Goal: Information Seeking & Learning: Learn about a topic

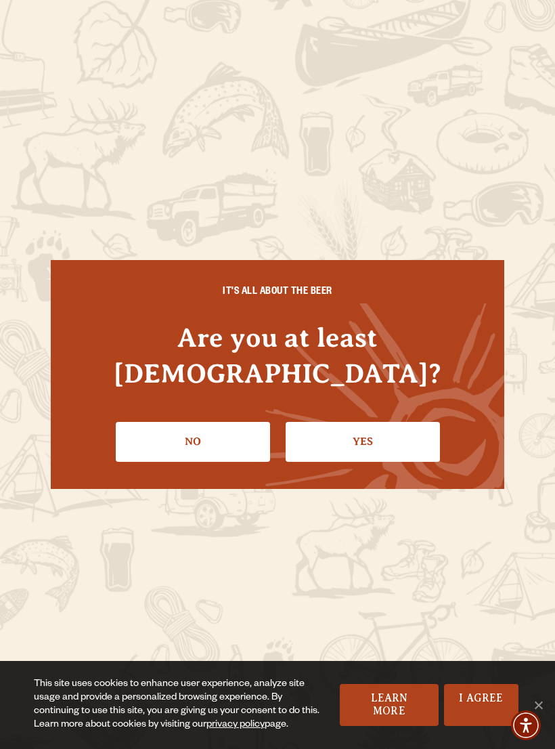
click at [331, 430] on link "Yes" at bounding box center [363, 441] width 154 height 39
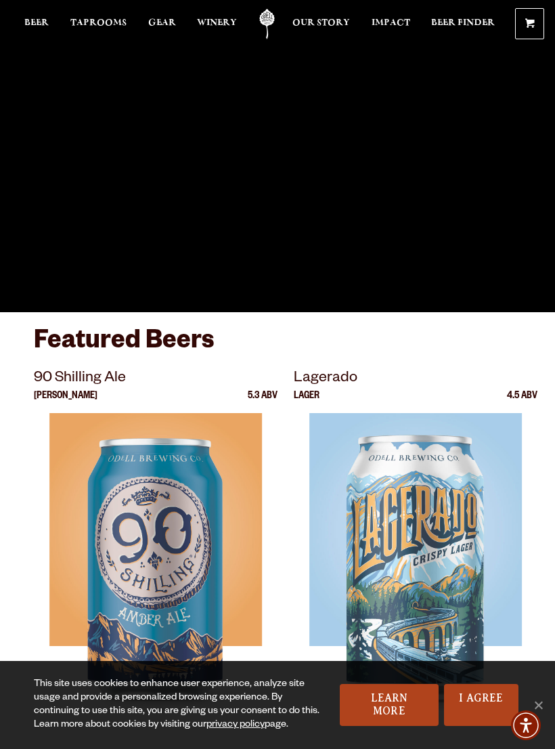
click at [470, 695] on link "I Agree" at bounding box center [481, 705] width 74 height 42
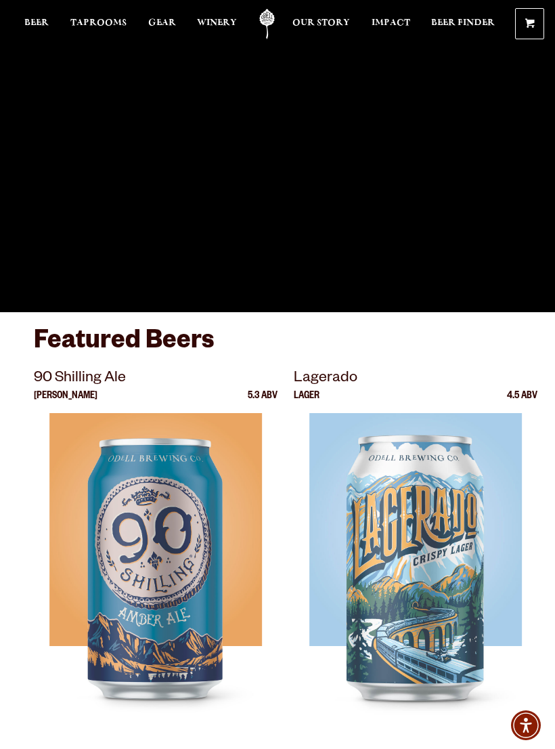
click at [43, 21] on span "Beer" at bounding box center [36, 23] width 24 height 11
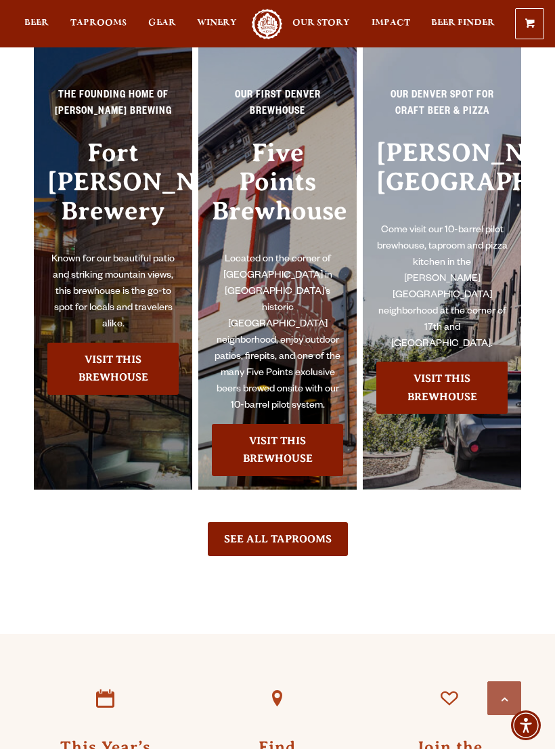
scroll to position [2846, 0]
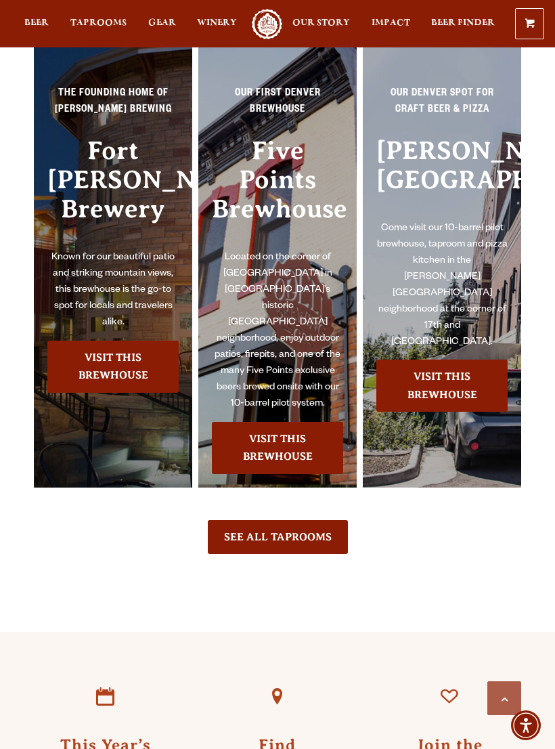
click at [79, 356] on link "Visit this Brewhouse" at bounding box center [112, 367] width 131 height 52
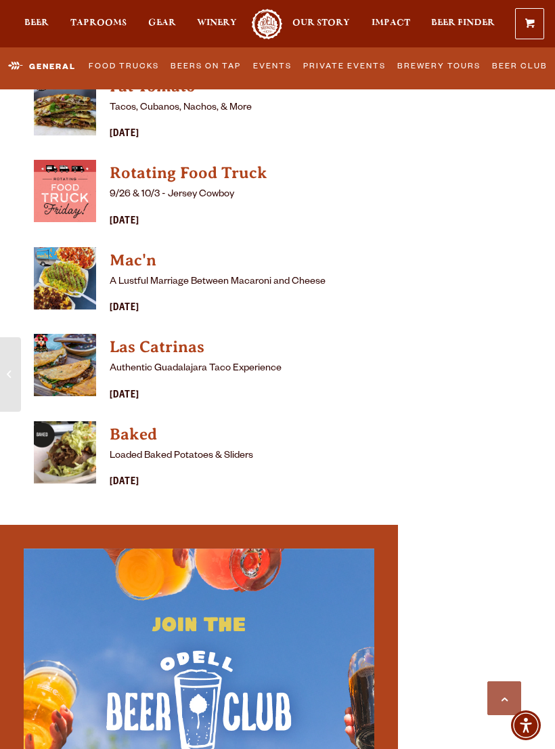
scroll to position [4214, 0]
click at [438, 73] on link "Brewery Tours" at bounding box center [439, 67] width 92 height 28
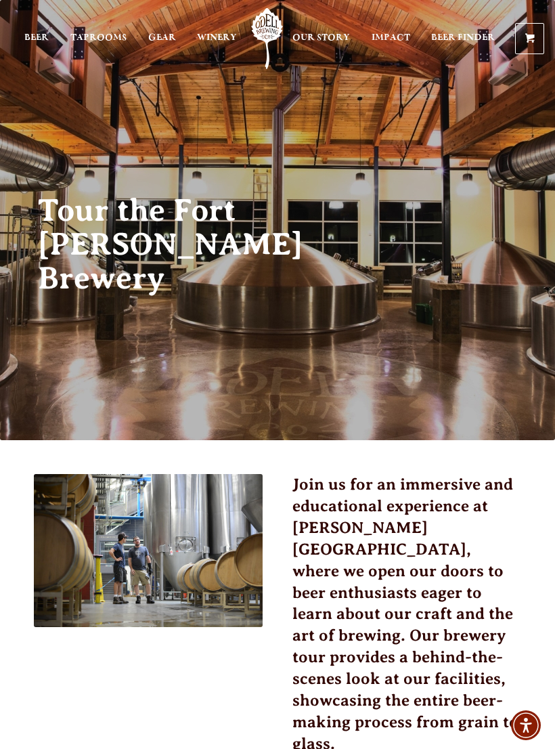
click at [284, 28] on link "Odell Home" at bounding box center [268, 38] width 34 height 61
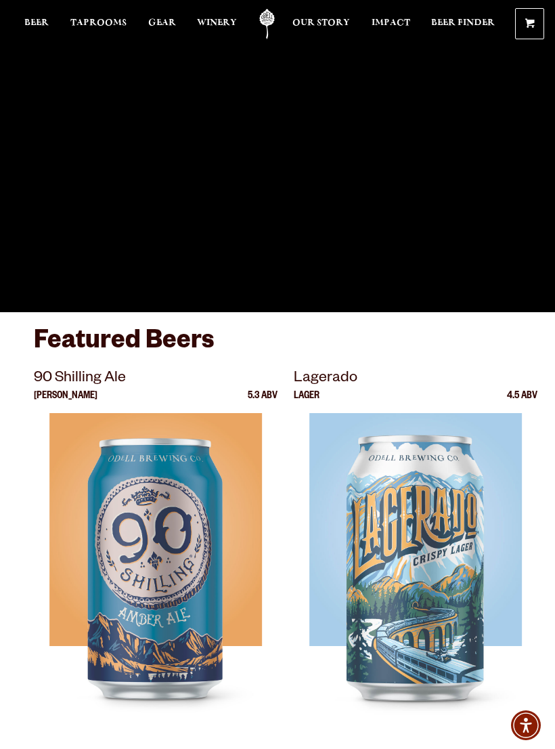
click at [39, 28] on span "Beer" at bounding box center [36, 23] width 24 height 11
